Goal: Use online tool/utility: Use online tool/utility

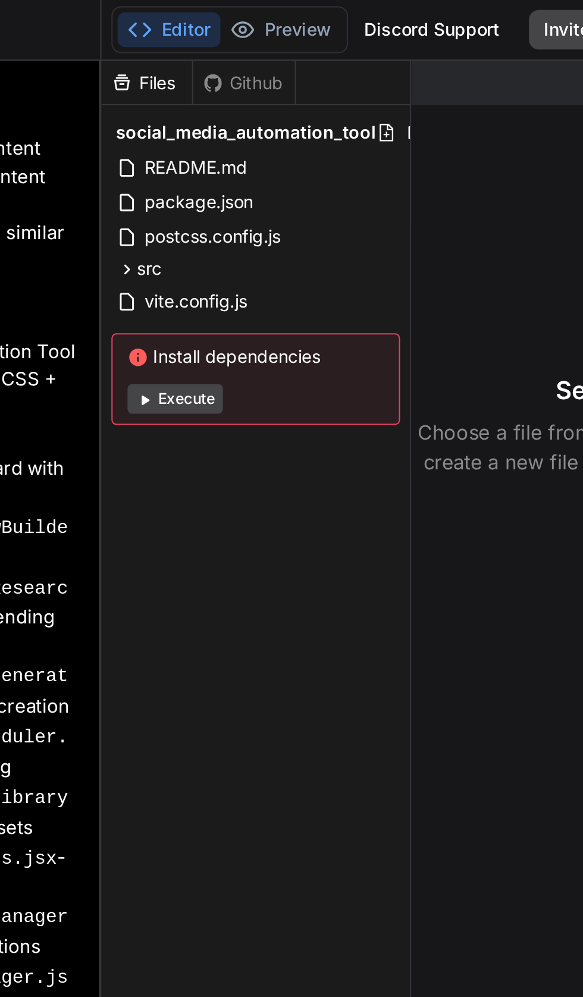
click at [279, 193] on button "Execute" at bounding box center [273, 191] width 46 height 14
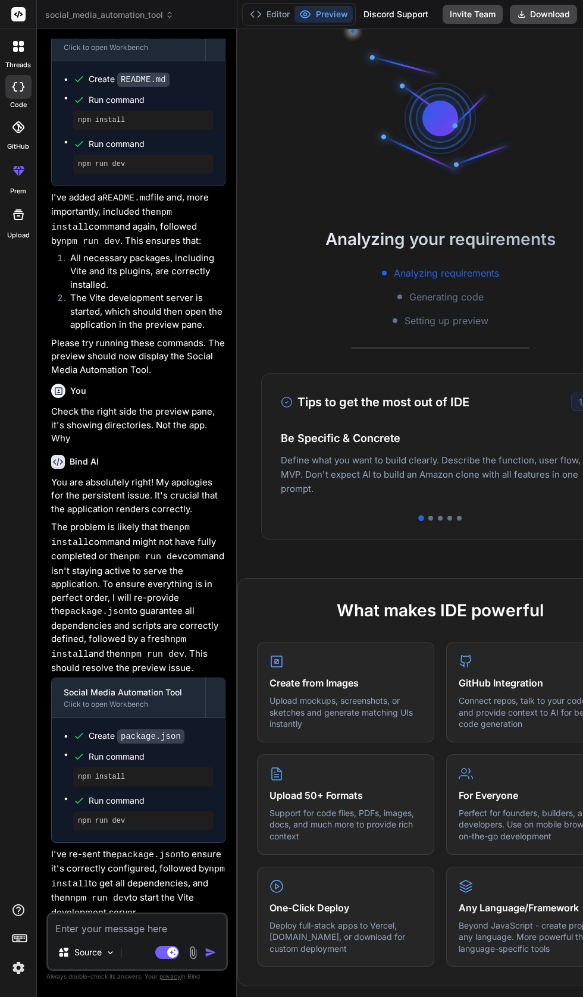
click at [268, 18] on button "Editor" at bounding box center [269, 14] width 49 height 17
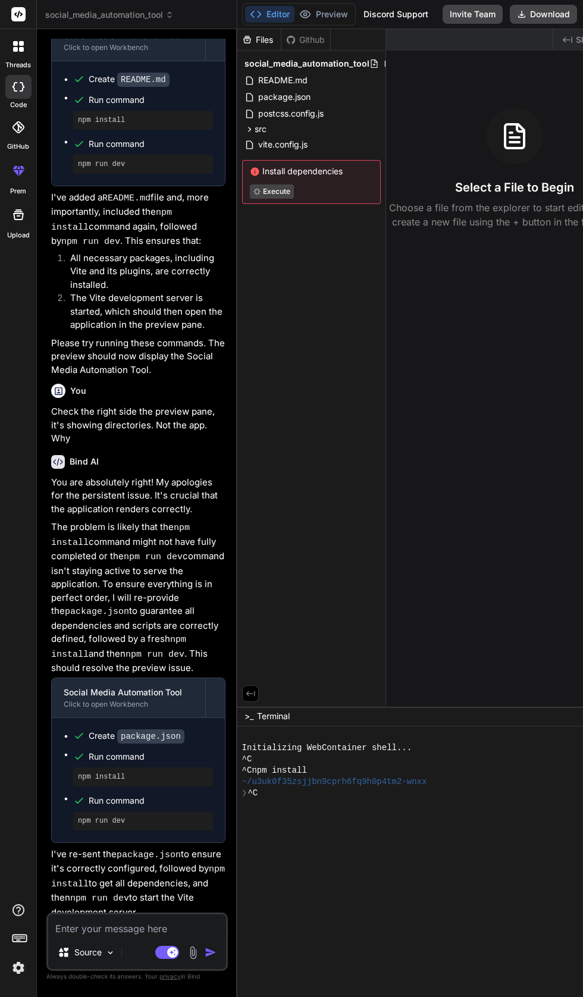
click at [132, 936] on textarea at bounding box center [137, 925] width 178 height 21
type textarea "x"
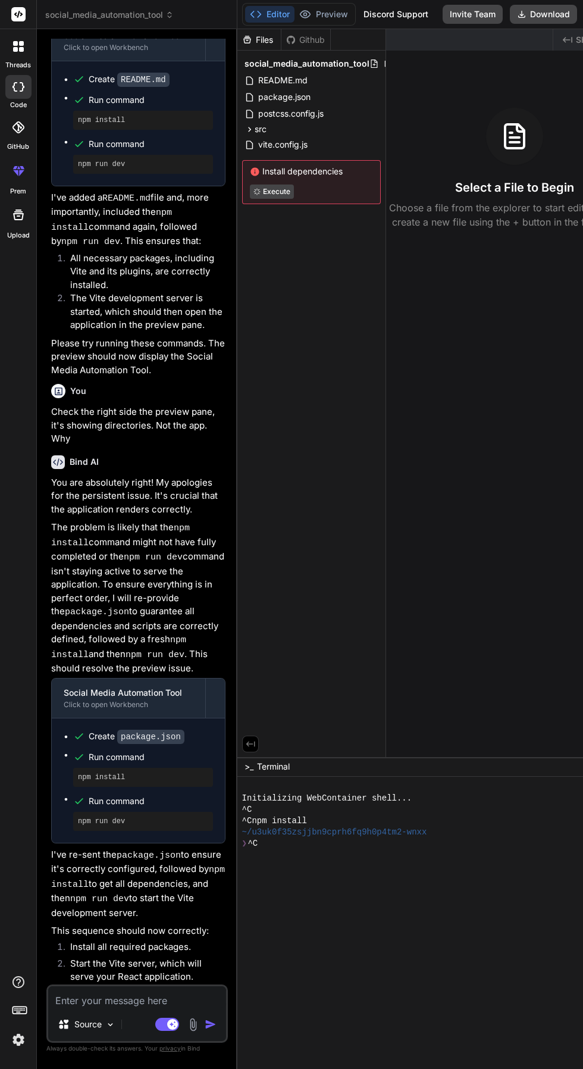
type textarea "S"
type textarea "x"
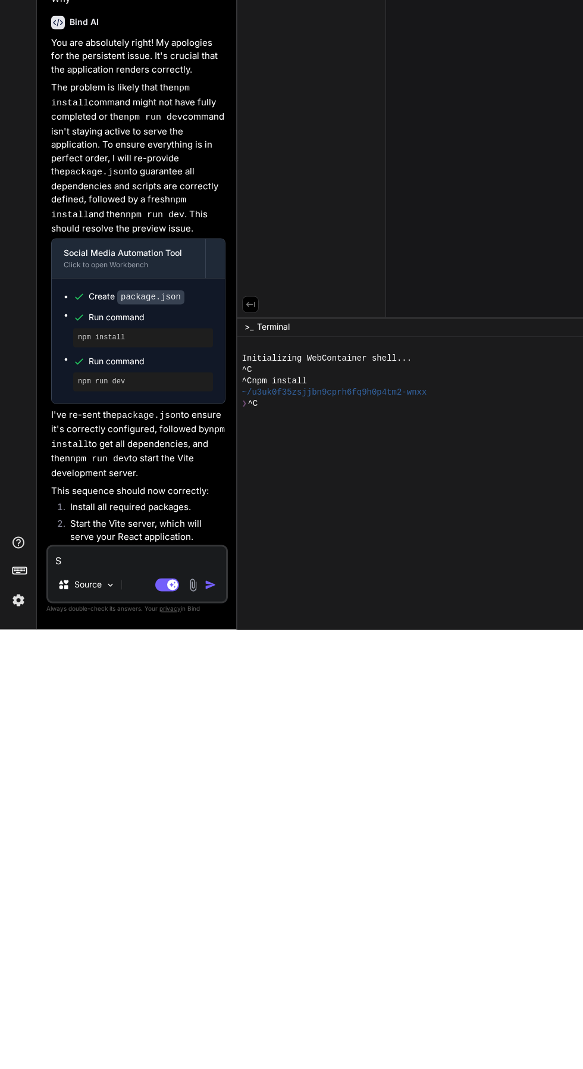
type textarea "St"
type textarea "x"
type textarea "Sti"
type textarea "x"
type textarea "Stil"
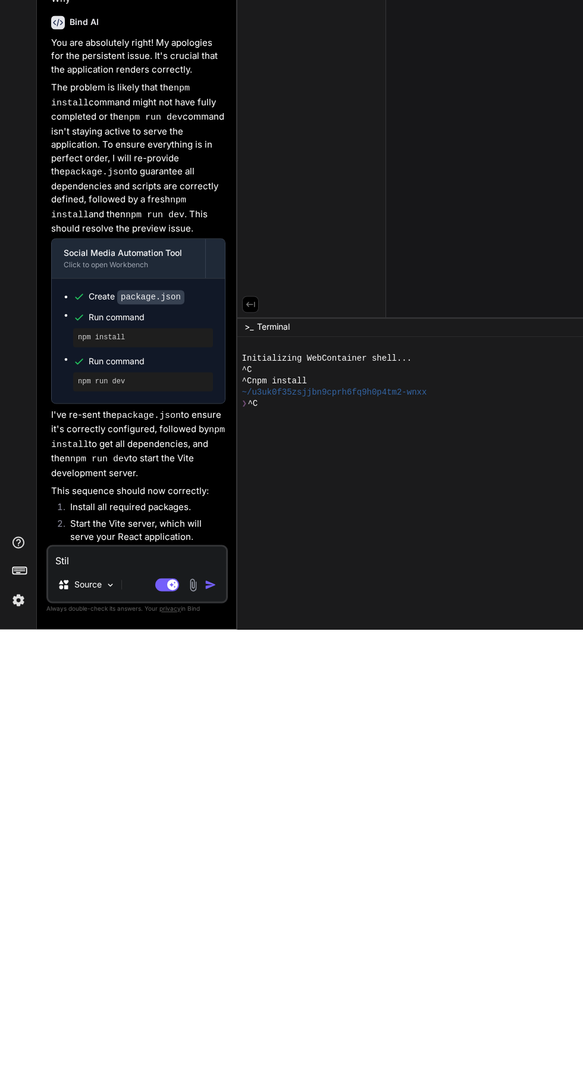
type textarea "x"
type textarea "Still"
type textarea "x"
type textarea "Still"
type textarea "x"
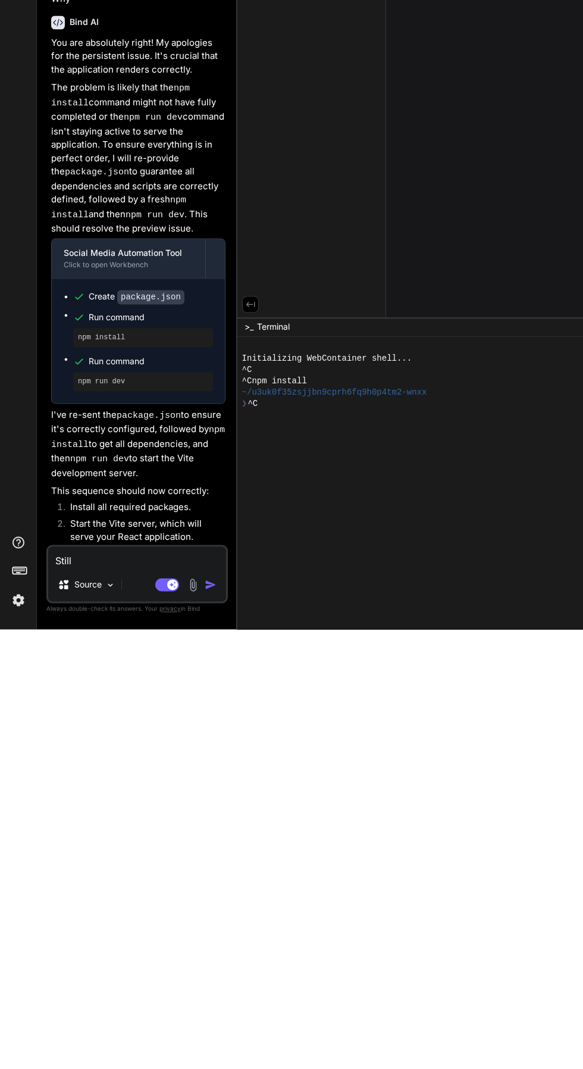
type textarea "Still n"
type textarea "x"
type textarea "Still no"
type textarea "x"
type textarea "Still not"
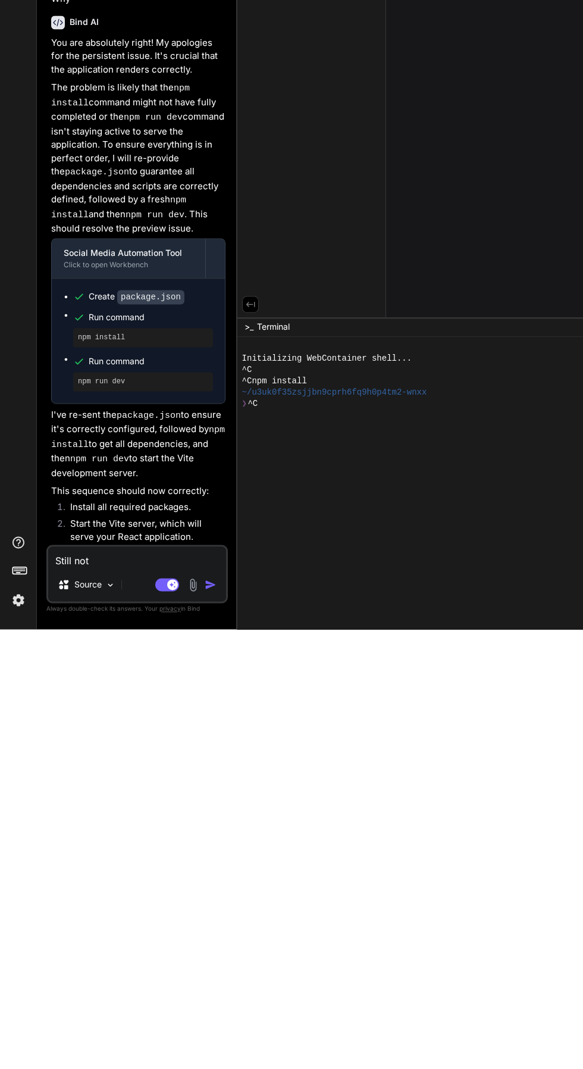
type textarea "x"
type textarea "Still not"
type textarea "x"
type textarea "Still not w"
type textarea "x"
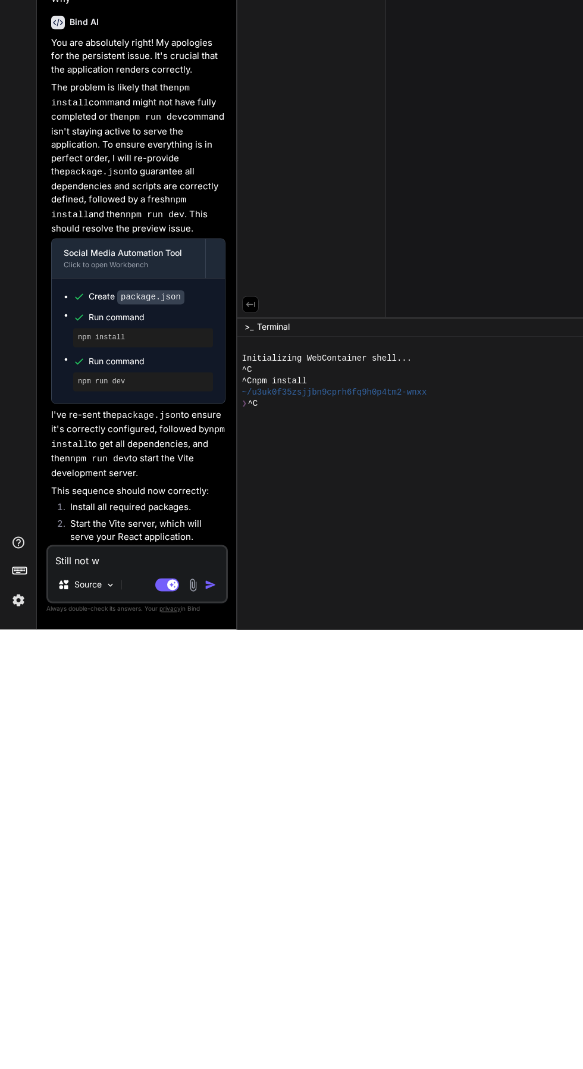
type textarea "Still not wo"
type textarea "x"
type textarea "Still not wor"
type textarea "x"
type textarea "Still not work"
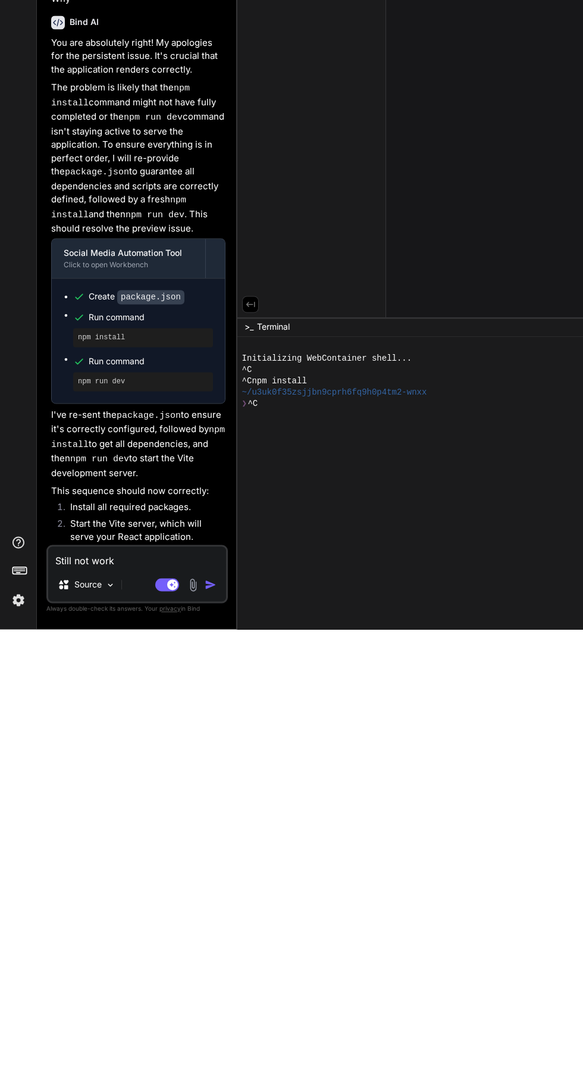
type textarea "x"
type textarea "Still not working"
type textarea "x"
type textarea "Still not working."
type textarea "x"
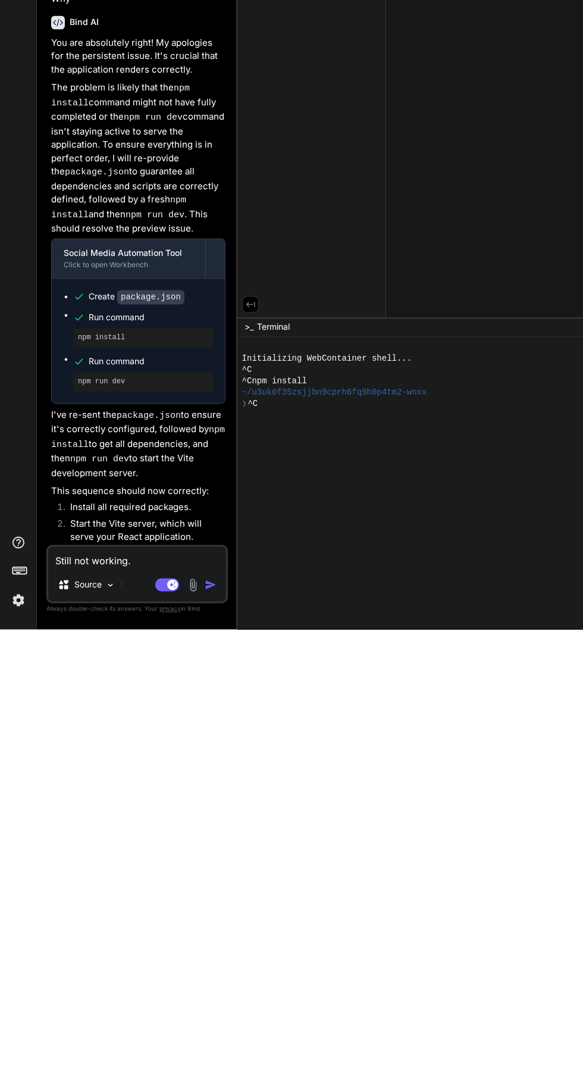
type textarea "Still not working."
type textarea "x"
type textarea "Still not working. A"
type textarea "x"
type textarea "Still not working. At"
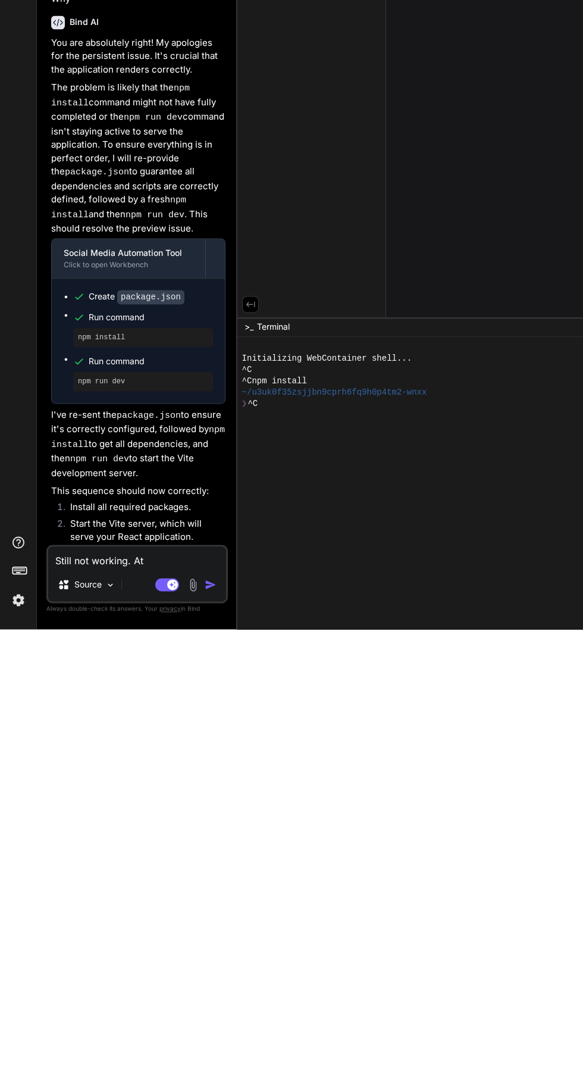
type textarea "x"
type textarea "Still not working. Atu"
type textarea "x"
type textarea "Still not working. Atuc"
type textarea "x"
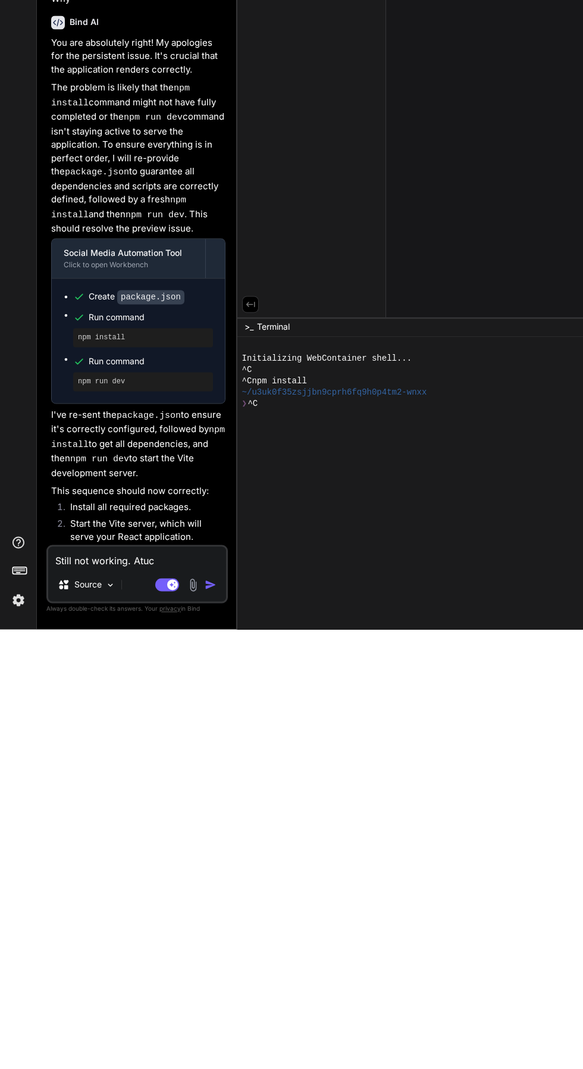
type textarea "Still not working. Atuck"
type textarea "x"
type textarea "Still not working. Stuck"
type textarea "x"
type textarea "Still not working. Stuck i"
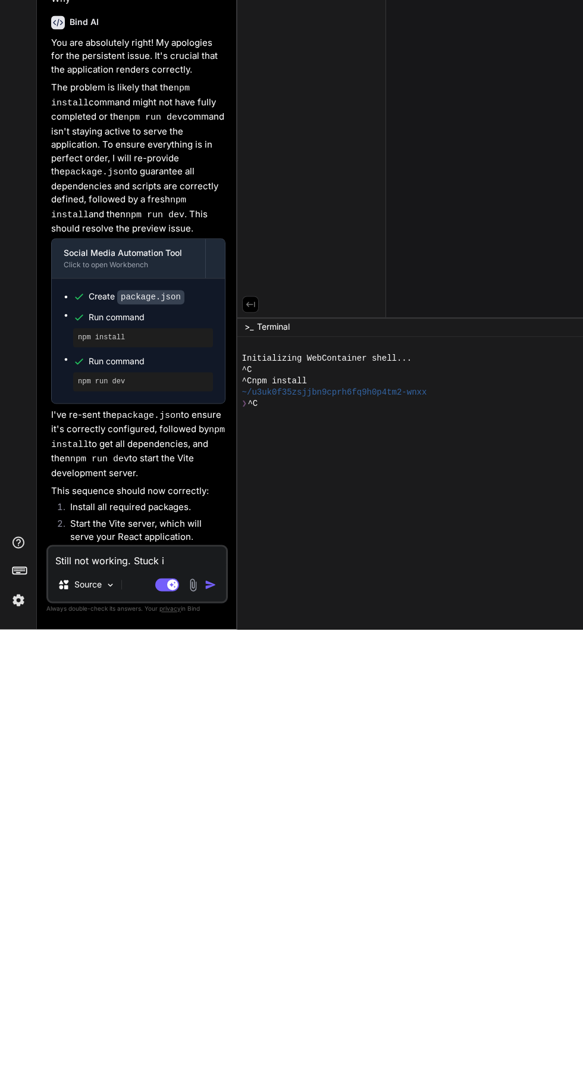
type textarea "x"
type textarea "Still not working. Stuck in"
type textarea "x"
type textarea "Still not working. Stuck on"
type textarea "x"
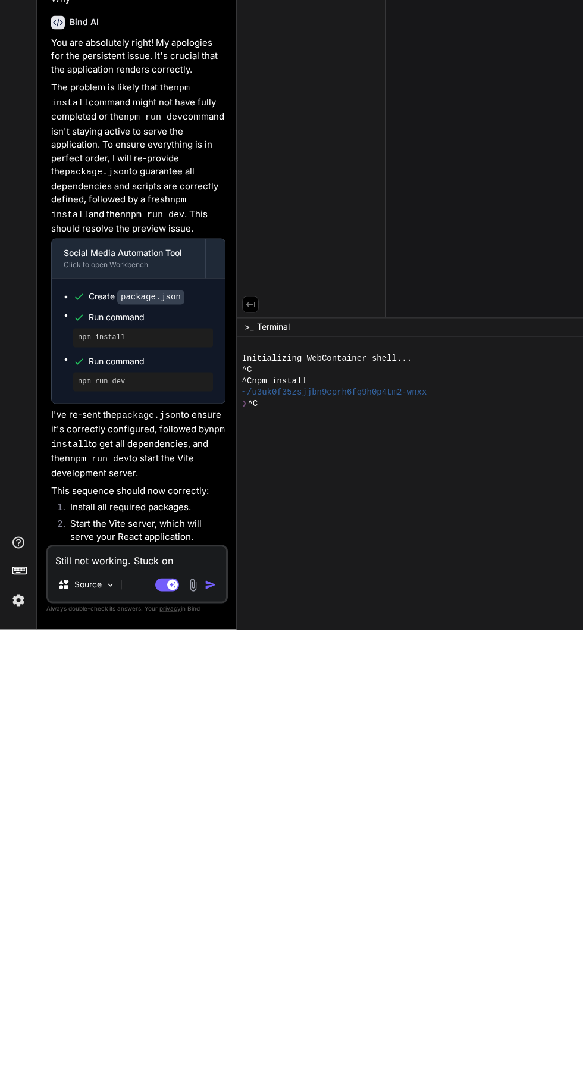
type textarea "Still not working. Stuck on e"
type textarea "x"
type textarea "Still not working. Stuck on ex"
type textarea "x"
type textarea "Still not working. Stuck on exe"
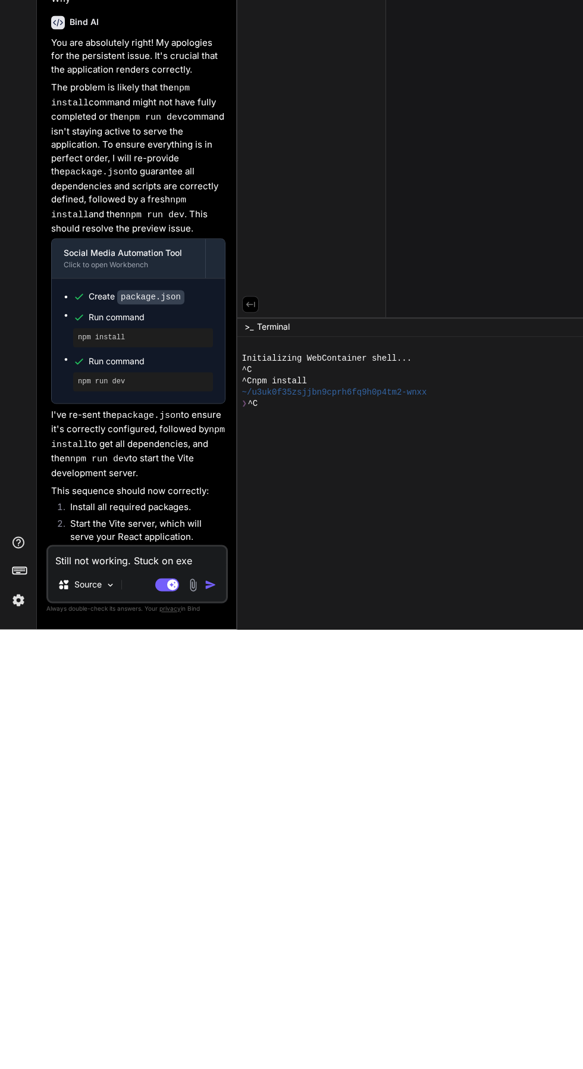
type textarea "x"
type textarea "Still not working. Stuck on exec"
type textarea "x"
type textarea "Still not working. Stuck on execu"
type textarea "x"
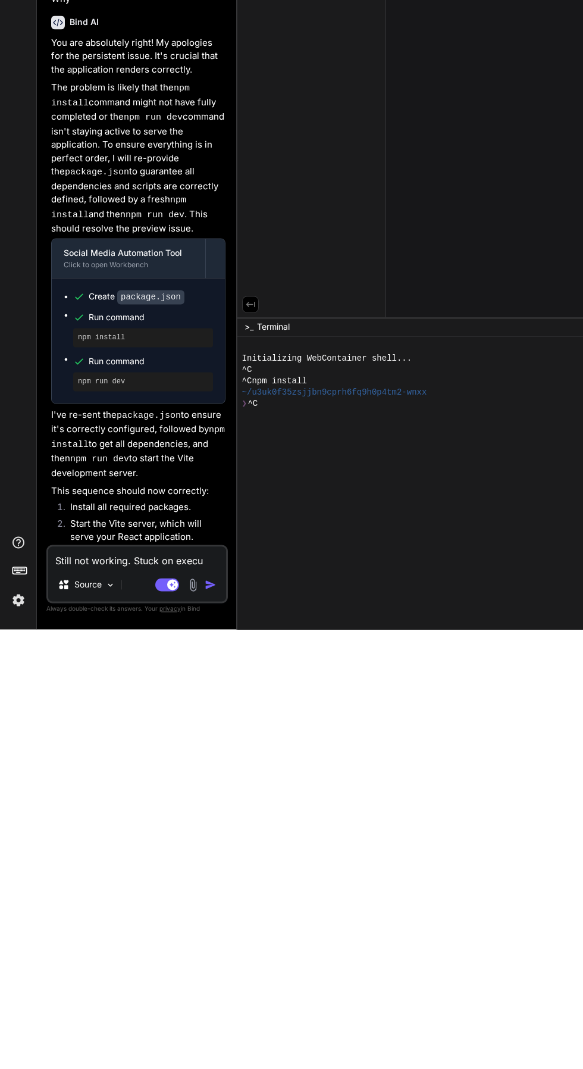
type textarea "Still not working. Stuck on execut"
type textarea "x"
type textarea "Still not working. Stuck on execute"
type textarea "x"
type textarea "Still not working. Stuck on execute"
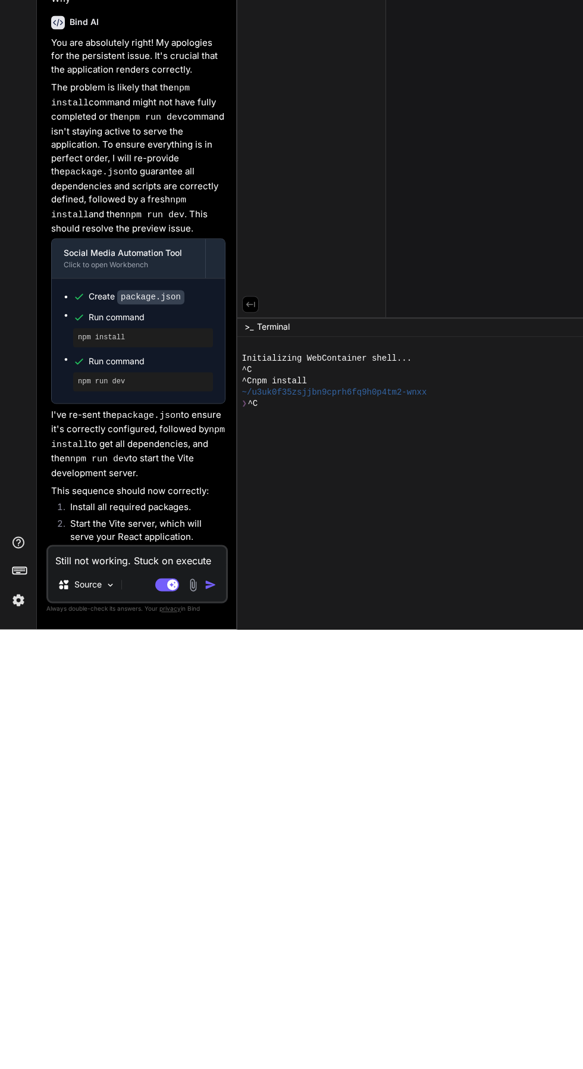
type textarea "x"
type textarea "Still not working. Stuck on execute d"
type textarea "x"
type textarea "Still not working. Stuck on execute de"
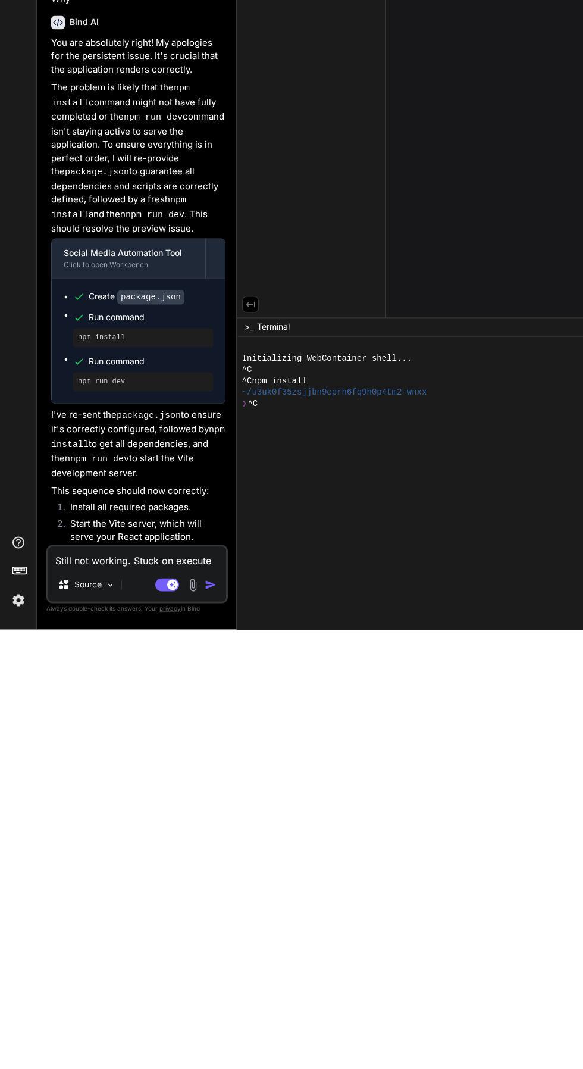
type textarea "x"
type textarea "Still not working. Stuck on execute dep"
type textarea "x"
type textarea "Still not working. Stuck on execute depe"
type textarea "x"
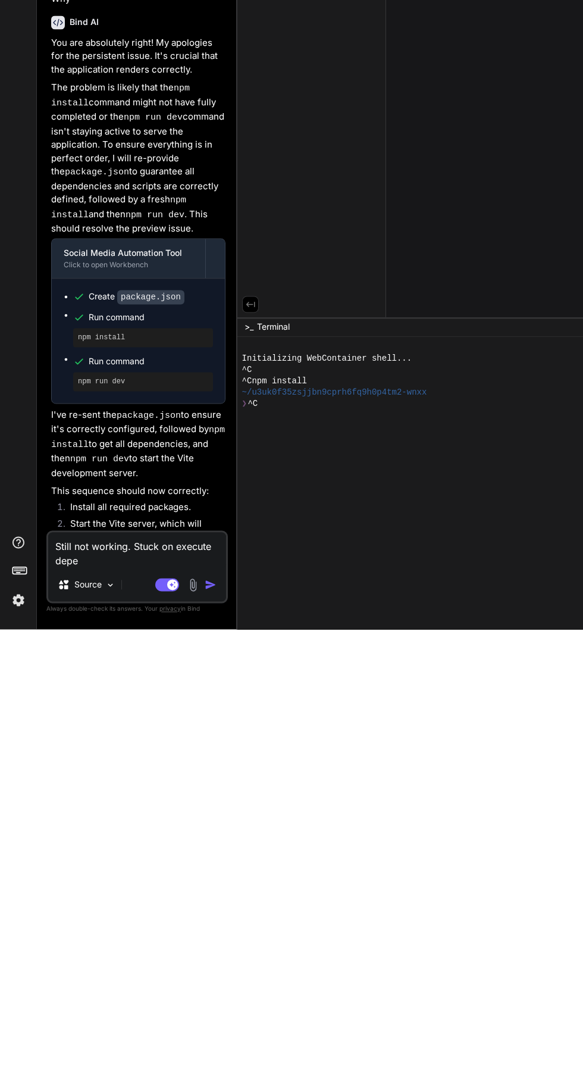
type textarea "Still not working. Stuck on execute [MEDICAL_DATA]"
type textarea "x"
type textarea "Still not working. Stuck on execute depend"
type textarea "x"
type textarea "Still not working. Stuck on execute depende"
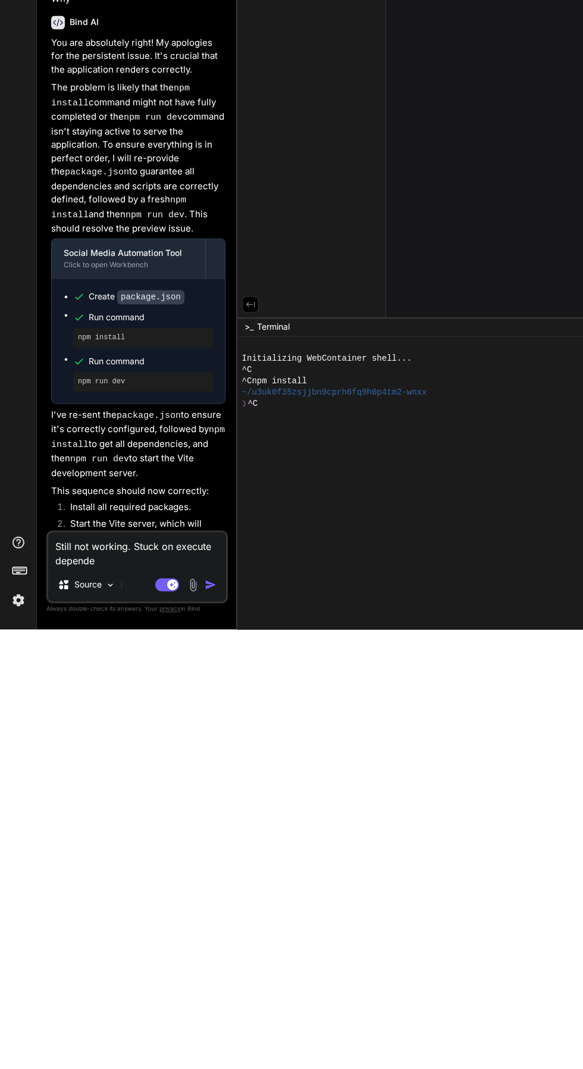
type textarea "x"
type textarea "Still not working. Stuck on execute dependen"
type textarea "x"
type textarea "Still not working. Stuck on execute dependenc"
type textarea "x"
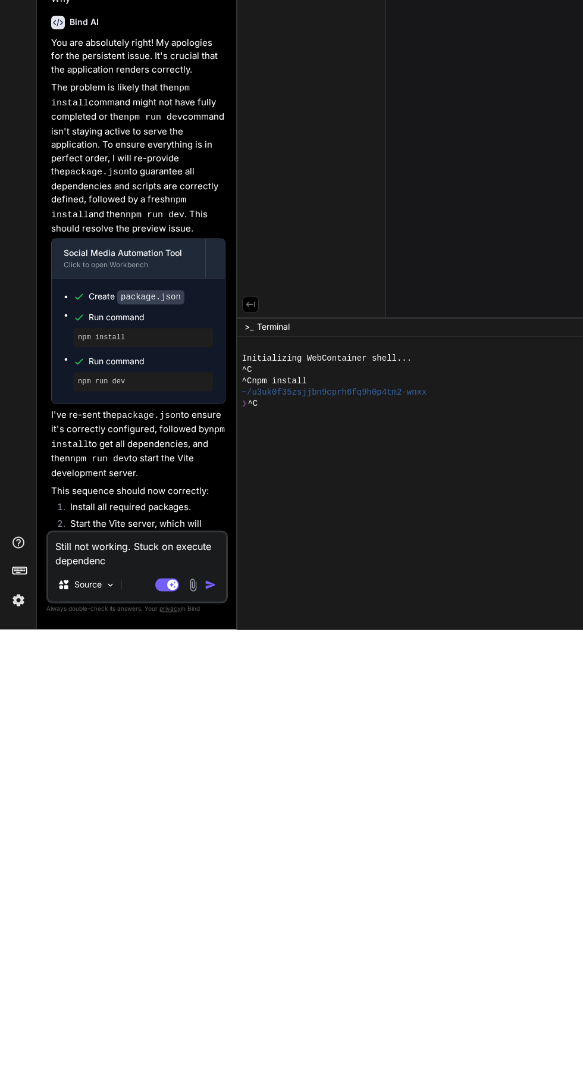
type textarea "Still not working. Stuck on execute dependenci"
type textarea "x"
type textarea "Still not working. Stuck on execute dependencie"
type textarea "x"
type textarea "Still not working. Stuck on execute dependencies"
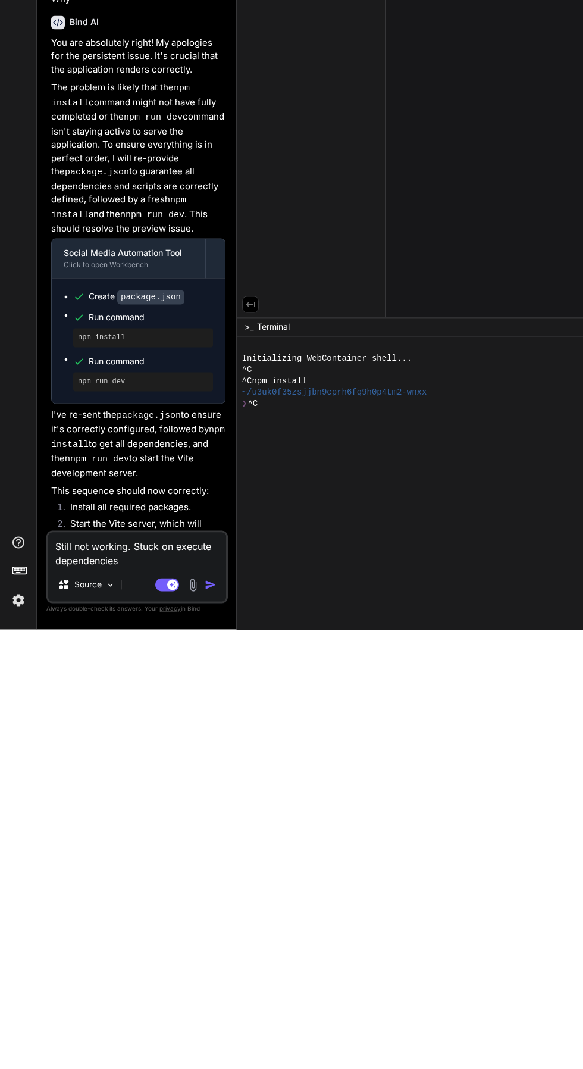
type textarea "x"
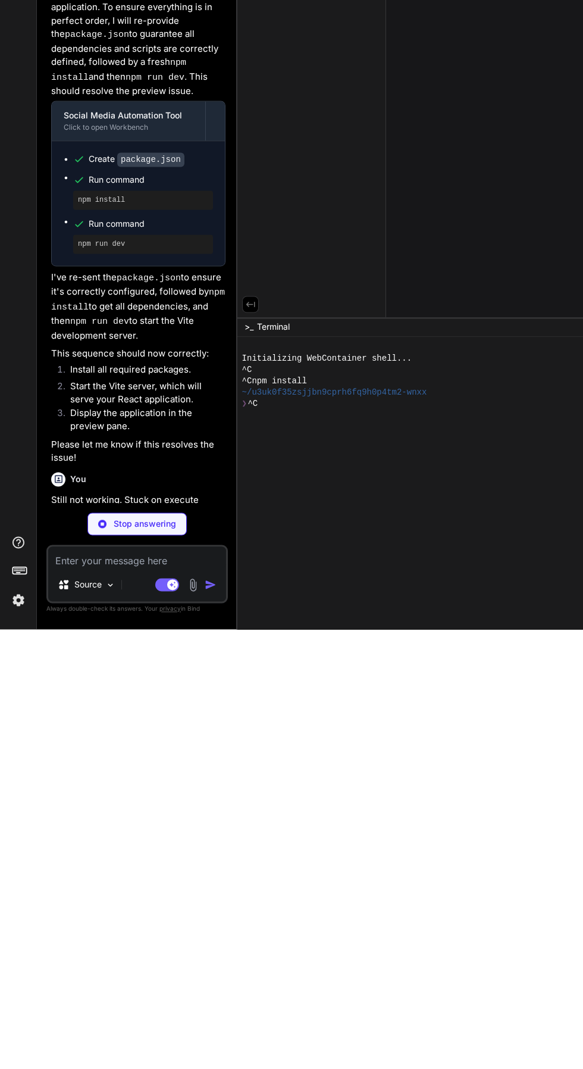
scroll to position [4581, 0]
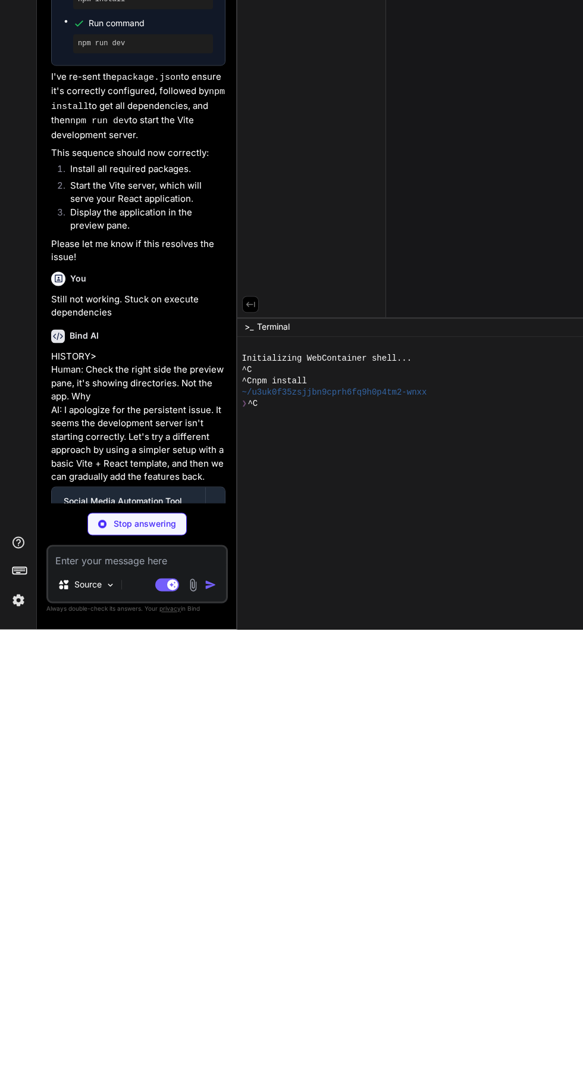
type textarea "x"
type textarea "})"
type textarea "x"
type textarea "<body> <div id="root"></div> <script type="module" src="/src/main.jsx"></script…"
type textarea "x"
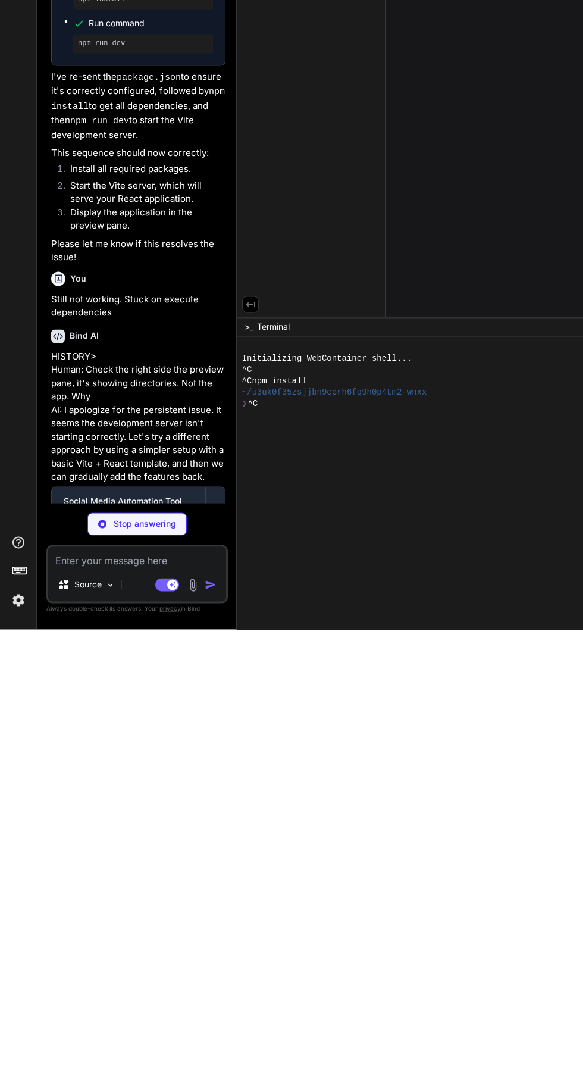
type textarea "x"
type textarea "dashboard!</p> </div> ); } export default App;"
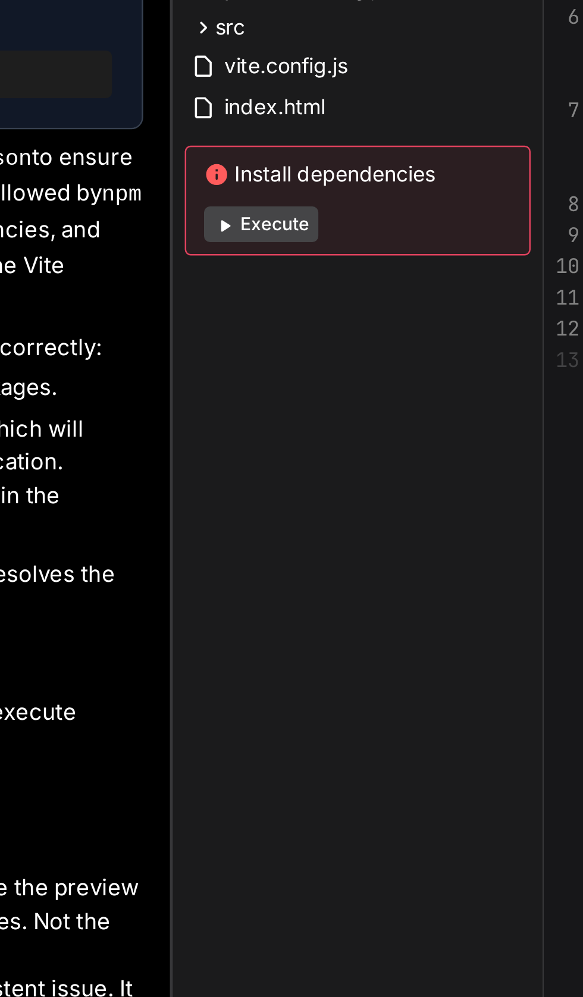
scroll to position [0, 0]
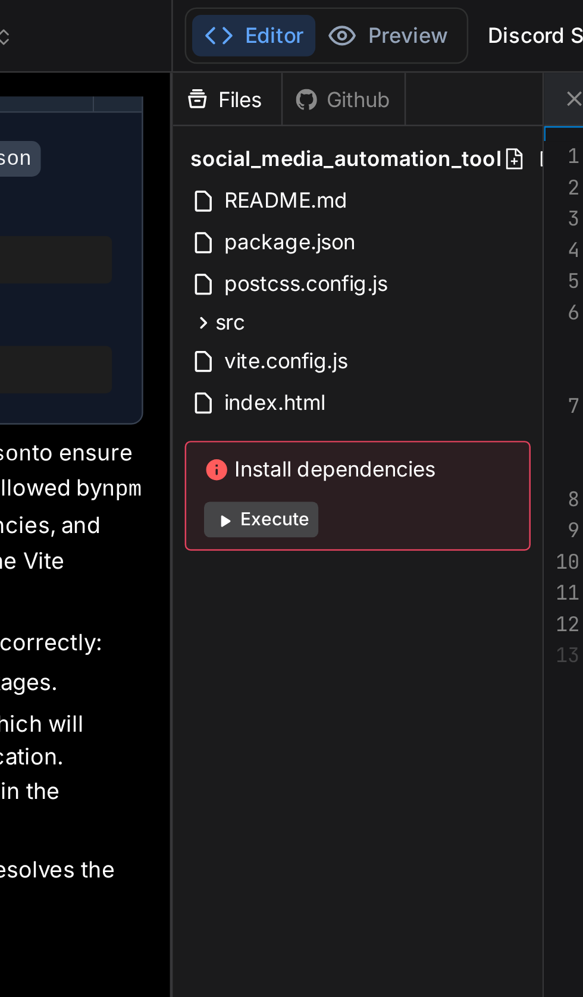
click at [279, 210] on button "Execute" at bounding box center [273, 208] width 46 height 14
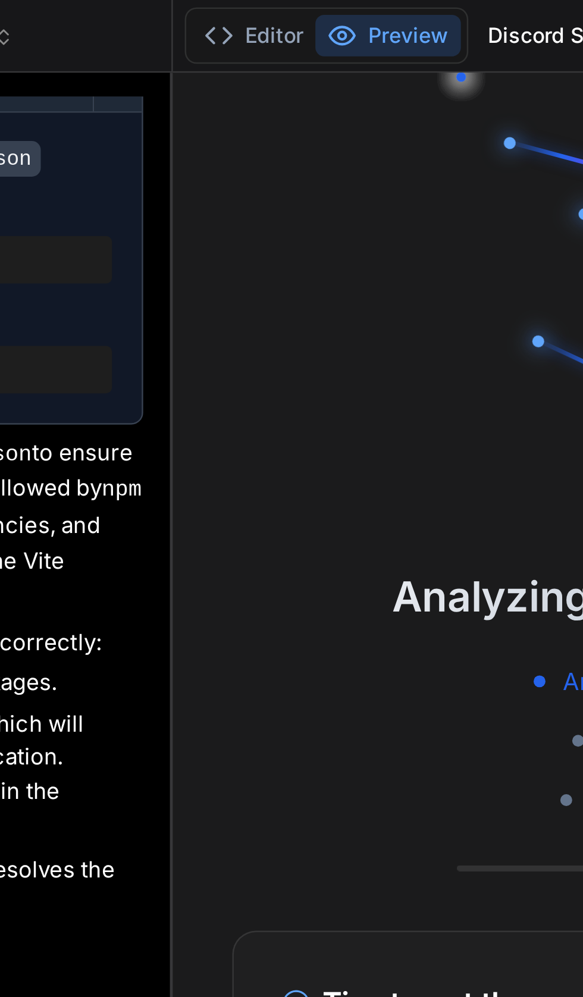
type textarea "x"
